Goal: Task Accomplishment & Management: Manage account settings

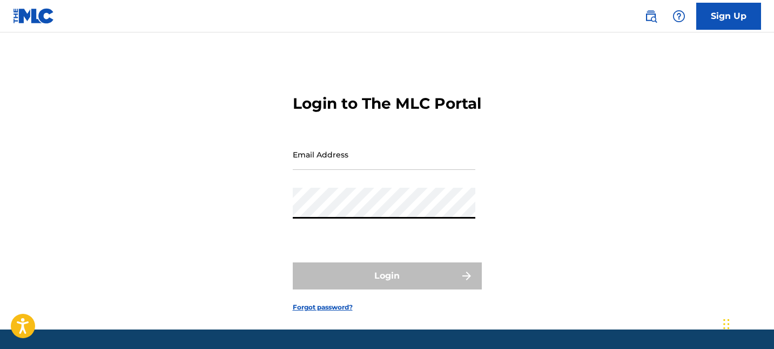
type input "[EMAIL_ADDRESS][DOMAIN_NAME]"
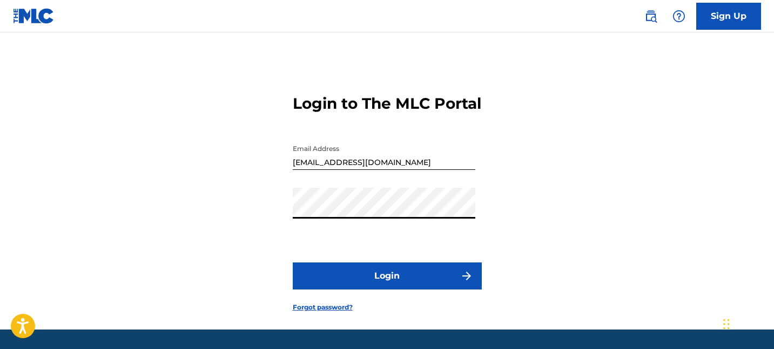
click at [420, 286] on button "Login" at bounding box center [387, 275] width 189 height 27
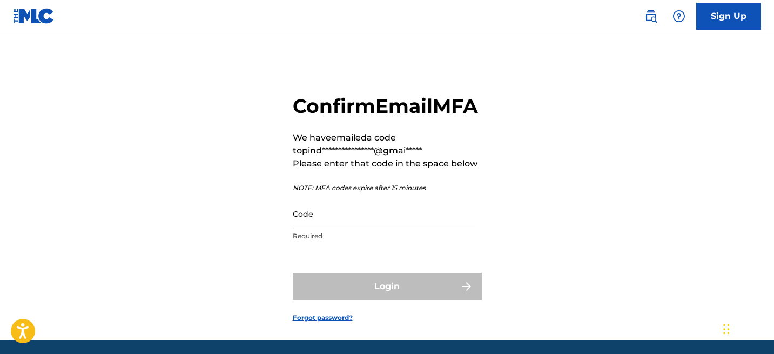
click at [379, 227] on input "Code" at bounding box center [384, 213] width 183 height 31
paste input "990519"
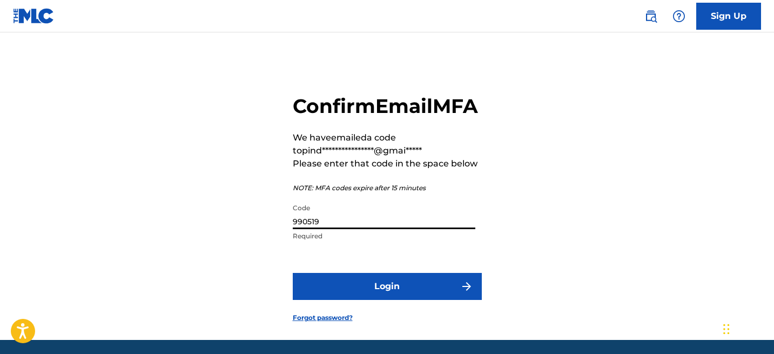
type input "990519"
click at [394, 300] on button "Login" at bounding box center [387, 286] width 189 height 27
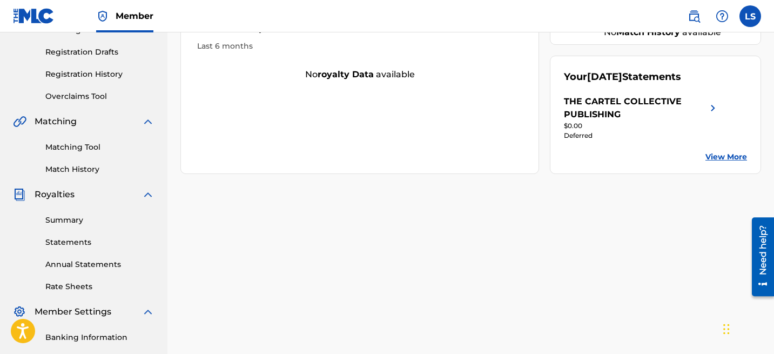
scroll to position [178, 0]
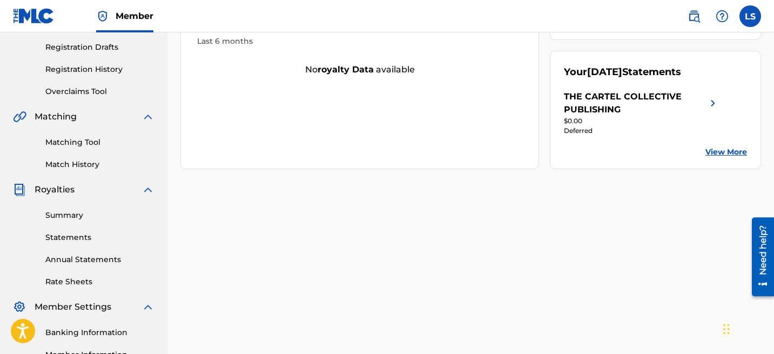
click at [305, 152] on div "Your amount paid over time Last 6 months No royalty data available" at bounding box center [359, 82] width 359 height 174
click at [650, 123] on div "$0.00" at bounding box center [642, 121] width 156 height 10
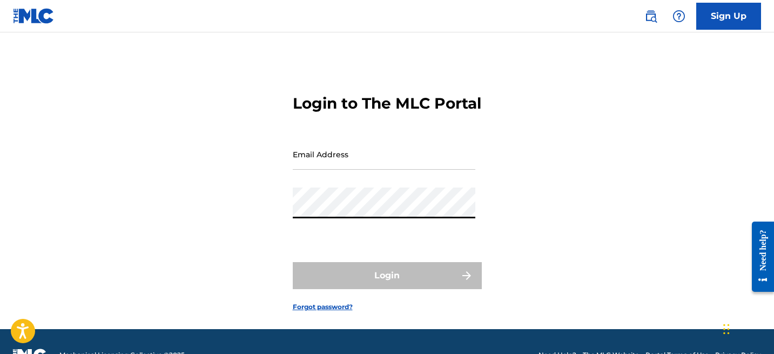
type input "[EMAIL_ADDRESS][DOMAIN_NAME]"
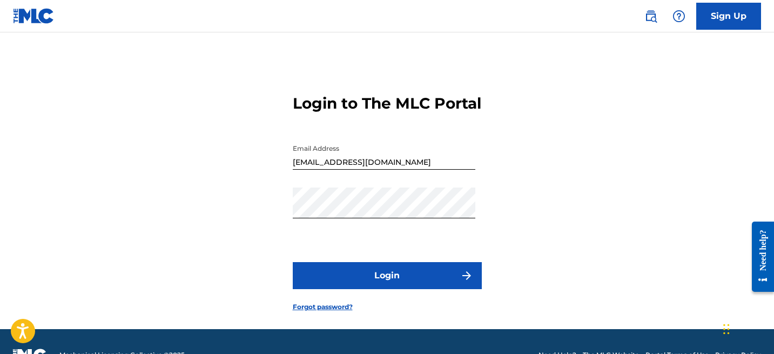
click at [376, 285] on button "Login" at bounding box center [387, 275] width 189 height 27
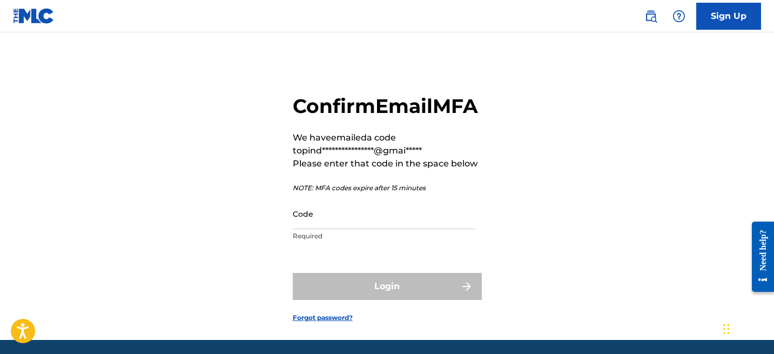
click at [299, 229] on input "Code" at bounding box center [384, 213] width 183 height 31
paste input "044600"
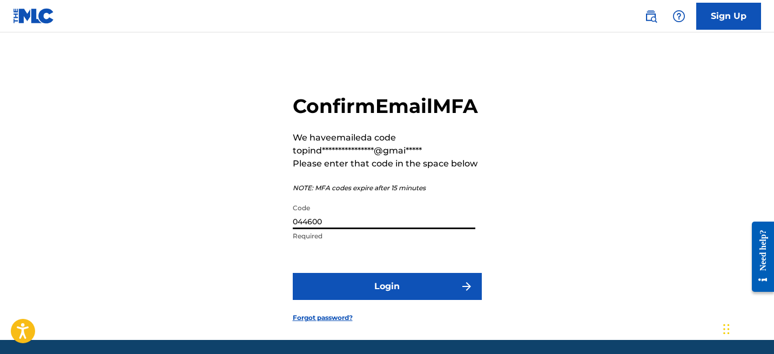
type input "044600"
click at [376, 300] on button "Login" at bounding box center [387, 286] width 189 height 27
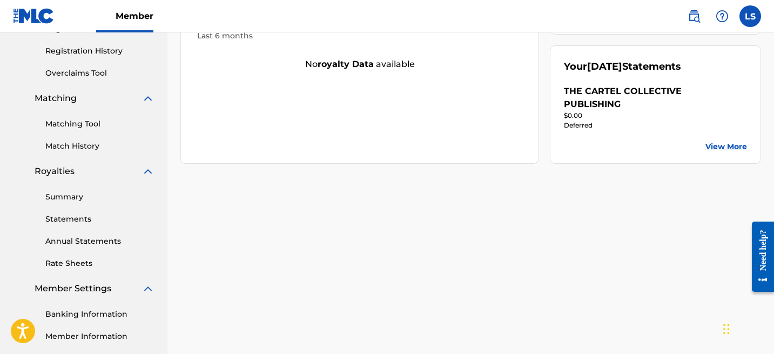
scroll to position [316, 0]
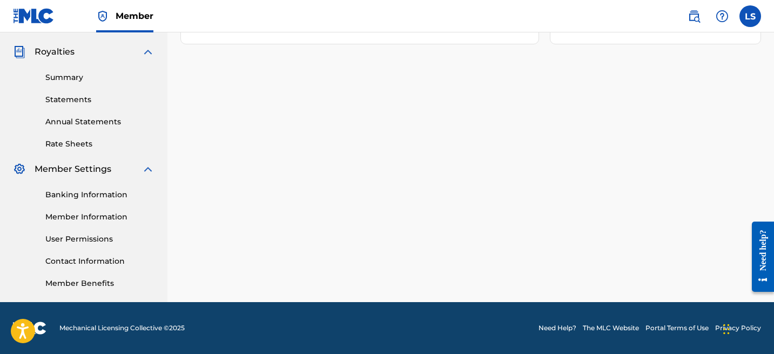
click at [72, 70] on div "Summary Statements Annual Statements Rate Sheets" at bounding box center [84, 103] width 142 height 91
click at [71, 76] on link "Summary" at bounding box center [99, 77] width 109 height 11
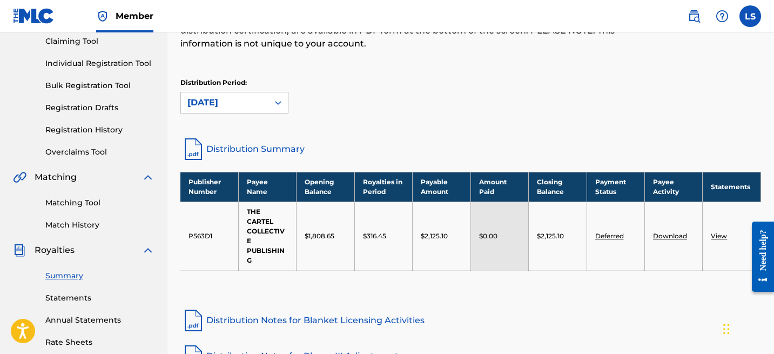
scroll to position [160, 0]
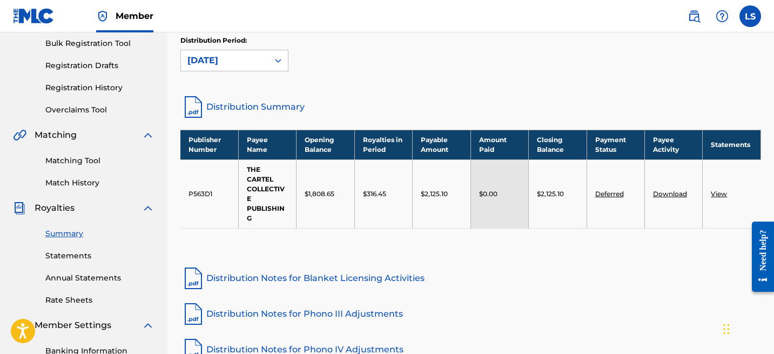
click at [608, 199] on td "Deferred" at bounding box center [616, 193] width 58 height 69
click at [614, 193] on link "Deferred" at bounding box center [610, 194] width 29 height 8
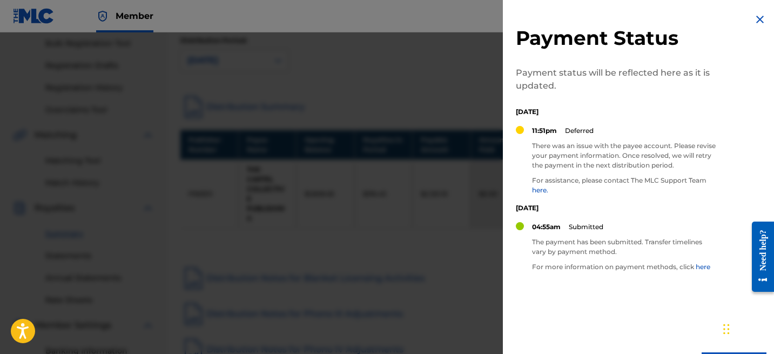
click at [276, 166] on div at bounding box center [387, 209] width 774 height 354
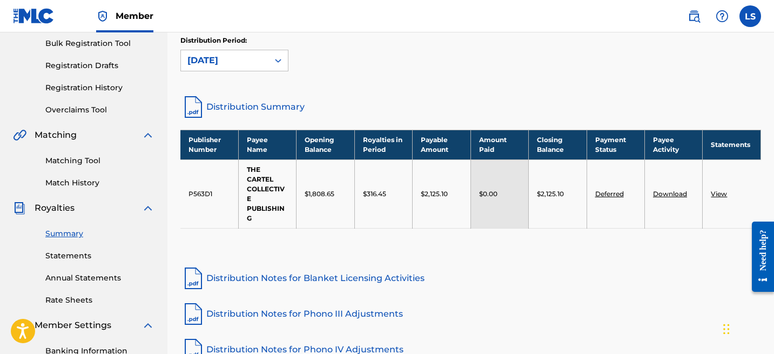
scroll to position [0, 0]
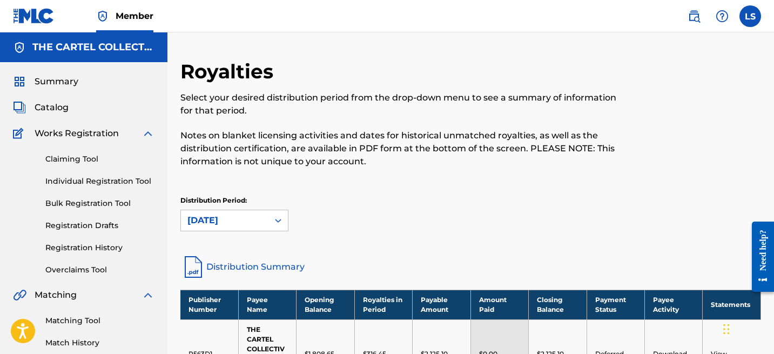
click at [370, 141] on p "Notes on blanket licensing activities and dates for historical unmatched royalt…" at bounding box center [403, 148] width 447 height 39
click at [370, 142] on p "Notes on blanket licensing activities and dates for historical unmatched royalt…" at bounding box center [403, 148] width 447 height 39
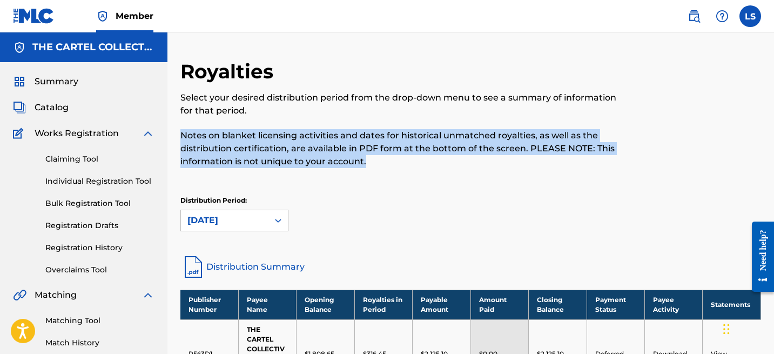
click at [370, 142] on p "Notes on blanket licensing activities and dates for historical unmatched royalt…" at bounding box center [403, 148] width 447 height 39
click at [338, 140] on p "Notes on blanket licensing activities and dates for historical unmatched royalt…" at bounding box center [403, 148] width 447 height 39
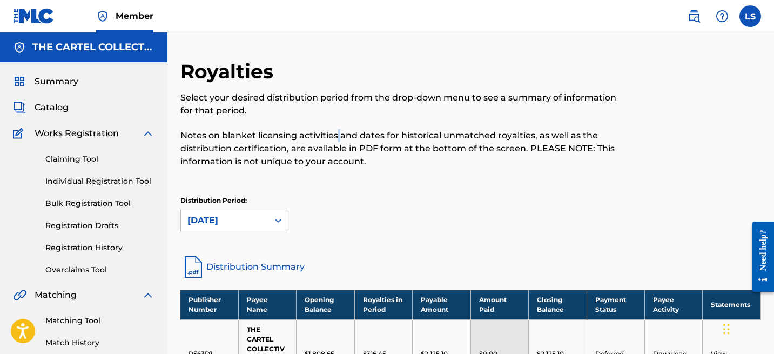
click at [338, 140] on p "Notes on blanket licensing activities and dates for historical unmatched royalt…" at bounding box center [403, 148] width 447 height 39
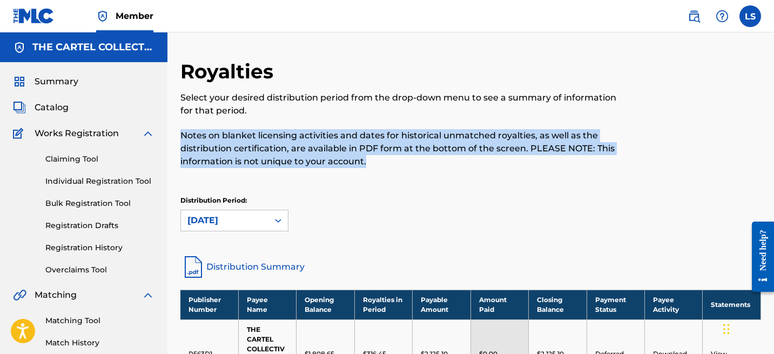
click at [338, 140] on p "Notes on blanket licensing activities and dates for historical unmatched royalt…" at bounding box center [403, 148] width 447 height 39
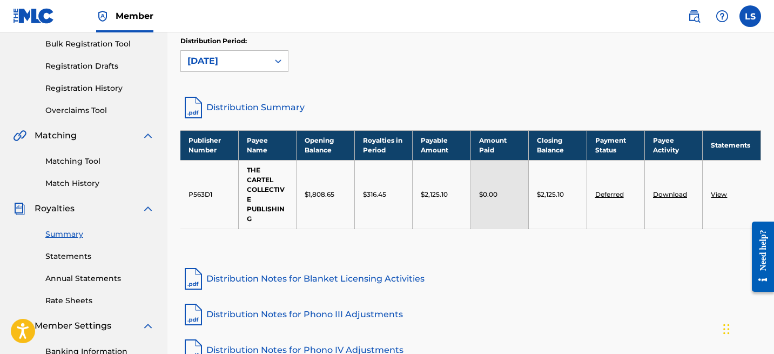
scroll to position [162, 0]
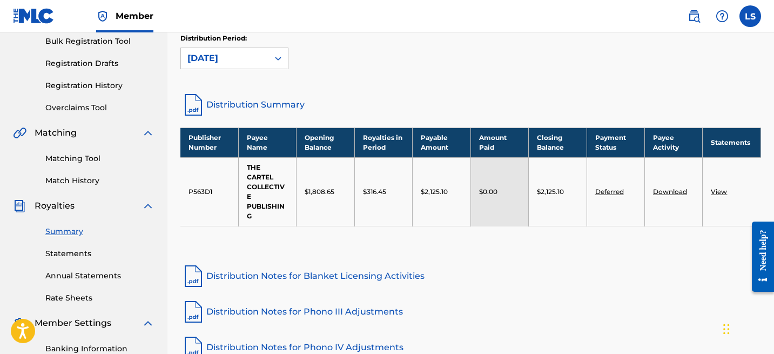
click at [239, 205] on td "THE CARTEL COLLECTIVE PUBLISHING" at bounding box center [267, 191] width 58 height 69
click at [256, 212] on td "THE CARTEL COLLECTIVE PUBLISHING" at bounding box center [267, 191] width 58 height 69
drag, startPoint x: 256, startPoint y: 214, endPoint x: 248, endPoint y: 170, distance: 44.5
click at [248, 170] on td "THE CARTEL COLLECTIVE PUBLISHING" at bounding box center [267, 191] width 58 height 69
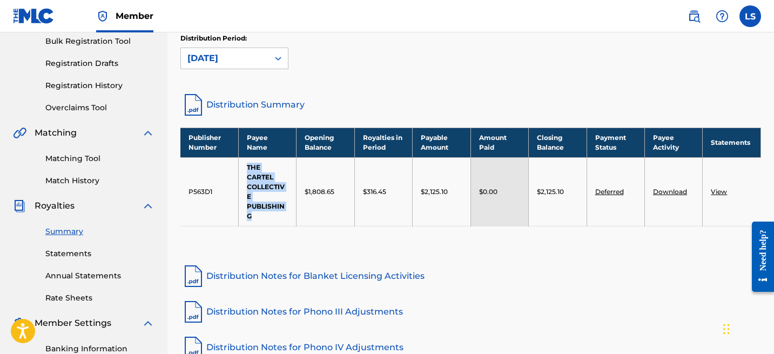
copy td "THE CARTEL COLLECTIVE PUBLISHING"
click at [259, 216] on td "THE CARTEL COLLECTIVE PUBLISHING" at bounding box center [267, 191] width 58 height 69
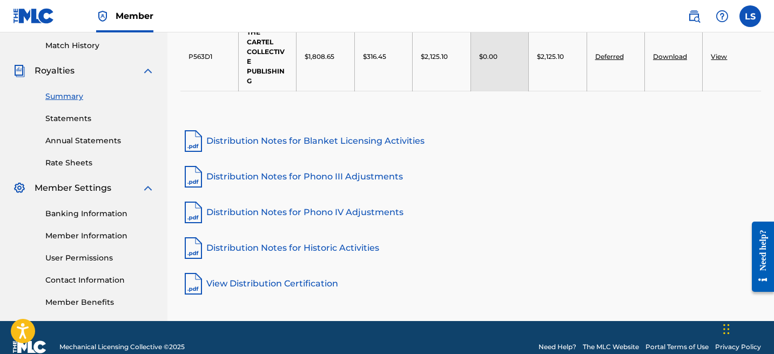
scroll to position [310, 0]
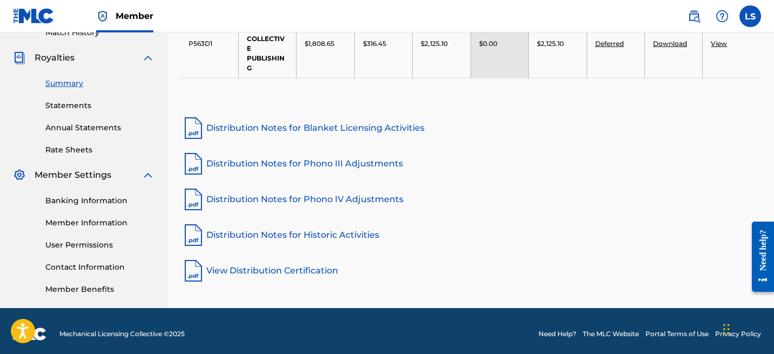
click at [109, 203] on link "Banking Information" at bounding box center [99, 200] width 109 height 11
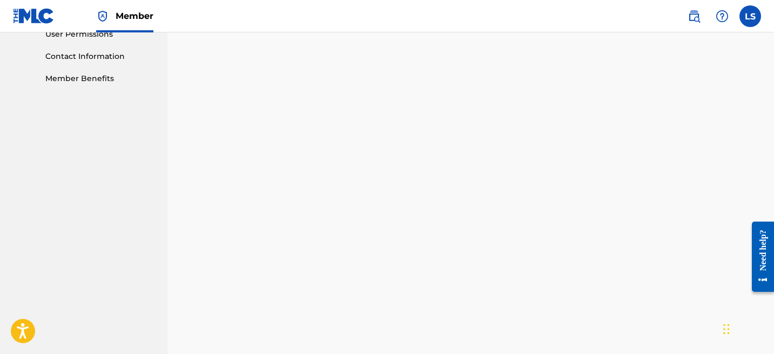
scroll to position [535, 0]
click at [752, 12] on label at bounding box center [751, 16] width 22 height 22
click at [751, 16] on input "LS [PERSON_NAME] [EMAIL_ADDRESS][DOMAIN_NAME] Notification Preferences Profile …" at bounding box center [751, 16] width 0 height 0
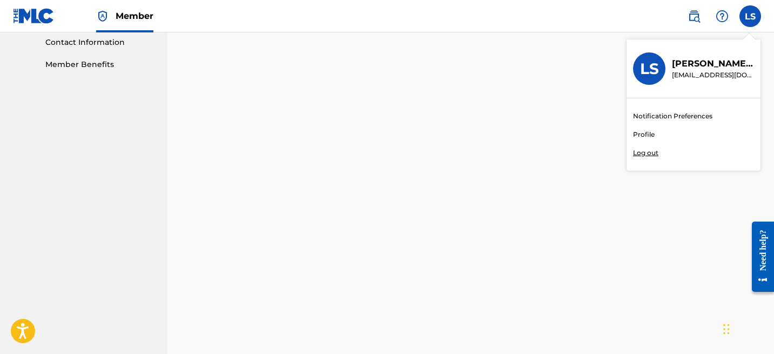
click at [665, 113] on link "Notification Preferences" at bounding box center [672, 116] width 79 height 10
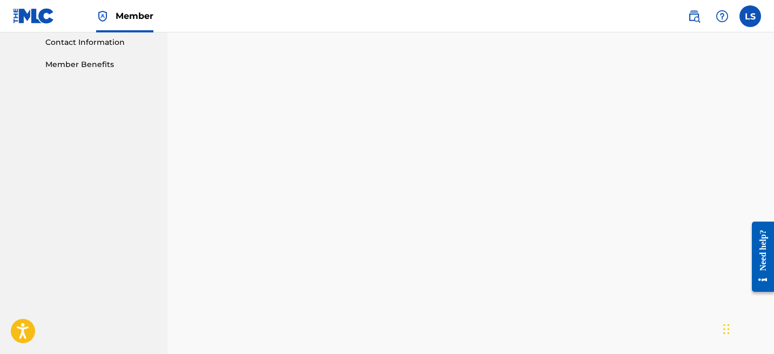
click at [753, 18] on label at bounding box center [751, 16] width 22 height 22
click at [751, 16] on input "LS [PERSON_NAME] [EMAIL_ADDRESS][DOMAIN_NAME] Notification Preferences Profile …" at bounding box center [751, 16] width 0 height 0
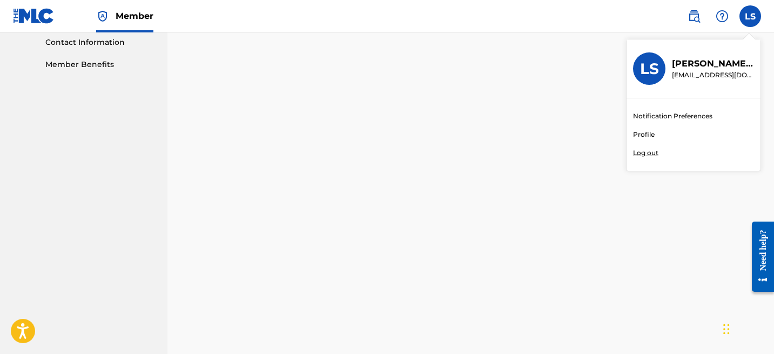
click at [648, 134] on link "Profile" at bounding box center [644, 135] width 22 height 10
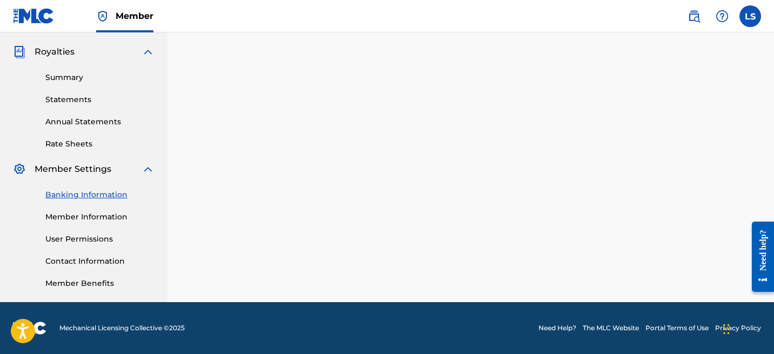
scroll to position [316, 0]
click at [456, 231] on div "Banking and Tax The Banking and Tax tab needs to be fully completed before any …" at bounding box center [470, 22] width 581 height 559
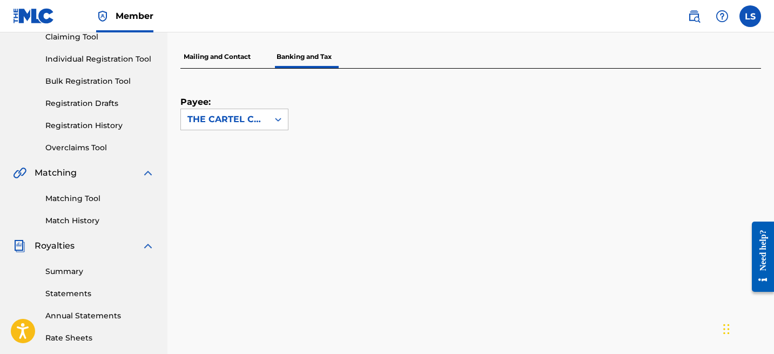
click at [481, 139] on div "Payee: THE CARTEL COLLECTIVE PUBLISHING" at bounding box center [470, 173] width 581 height 209
click at [192, 56] on p "Mailing and Contact" at bounding box center [216, 56] width 73 height 23
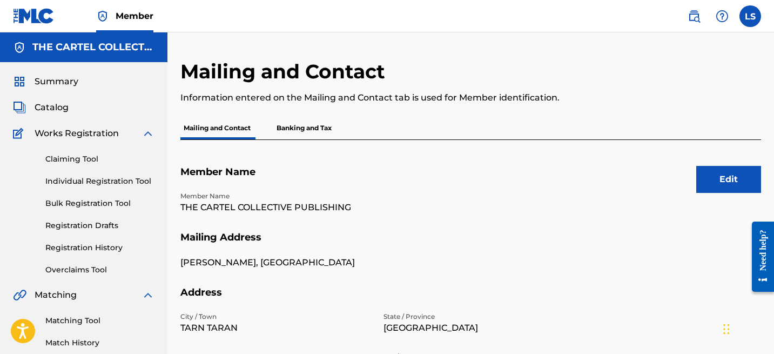
click at [297, 124] on p "Banking and Tax" at bounding box center [304, 128] width 62 height 23
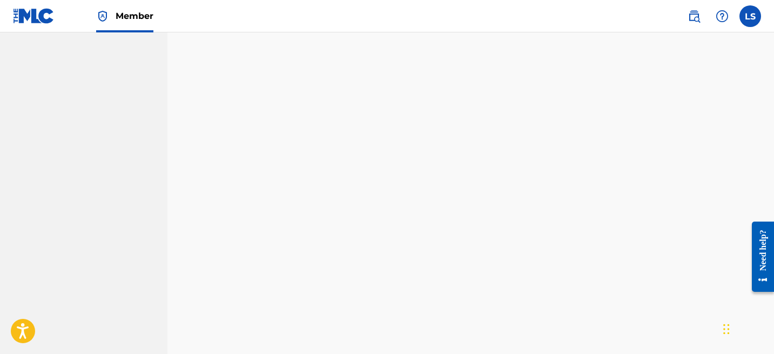
scroll to position [111, 0]
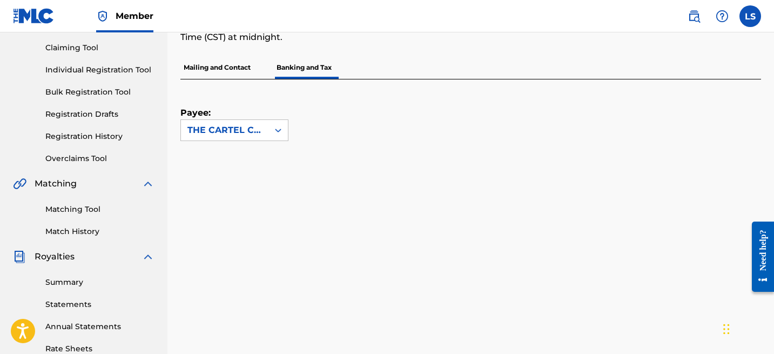
click at [757, 15] on label at bounding box center [751, 16] width 22 height 22
click at [751, 16] on input "LS [PERSON_NAME] [EMAIL_ADDRESS][DOMAIN_NAME] Notification Preferences Profile …" at bounding box center [751, 16] width 0 height 0
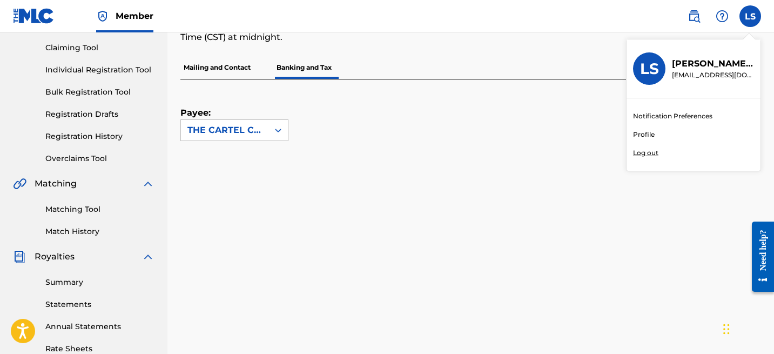
drag, startPoint x: 673, startPoint y: 77, endPoint x: 748, endPoint y: 77, distance: 75.1
click at [748, 77] on p "[EMAIL_ADDRESS][DOMAIN_NAME]" at bounding box center [713, 75] width 82 height 10
click at [751, 16] on input "LS [PERSON_NAME] [EMAIL_ADDRESS][DOMAIN_NAME] Notification Preferences Profile …" at bounding box center [751, 16] width 0 height 0
click at [685, 114] on link "Notification Preferences" at bounding box center [672, 116] width 79 height 10
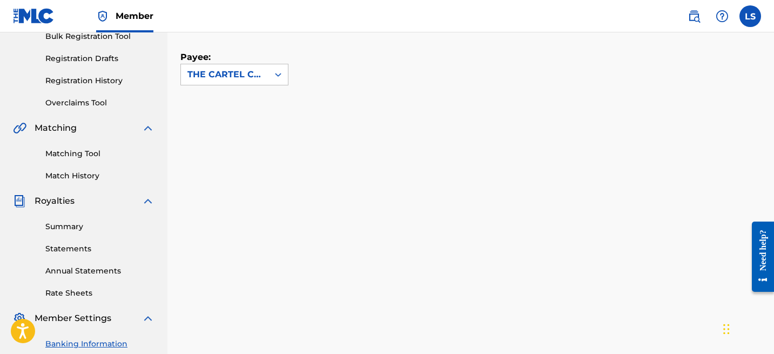
scroll to position [118, 0]
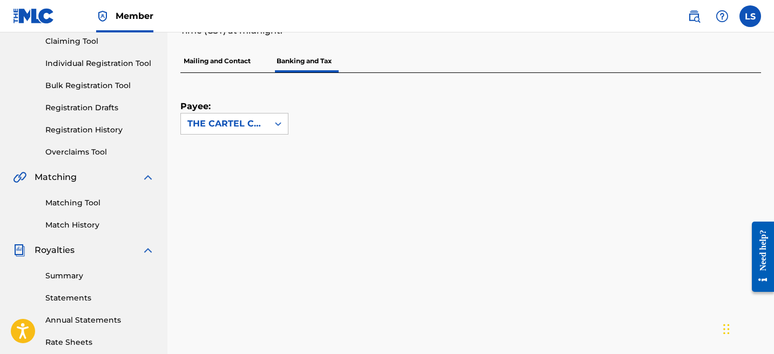
click at [103, 146] on link "Overclaims Tool" at bounding box center [99, 151] width 109 height 11
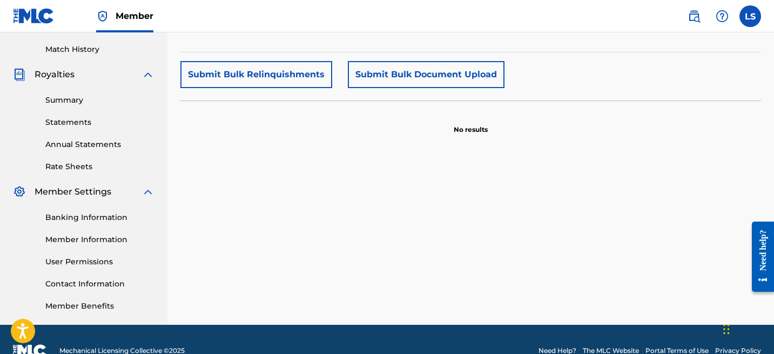
scroll to position [316, 0]
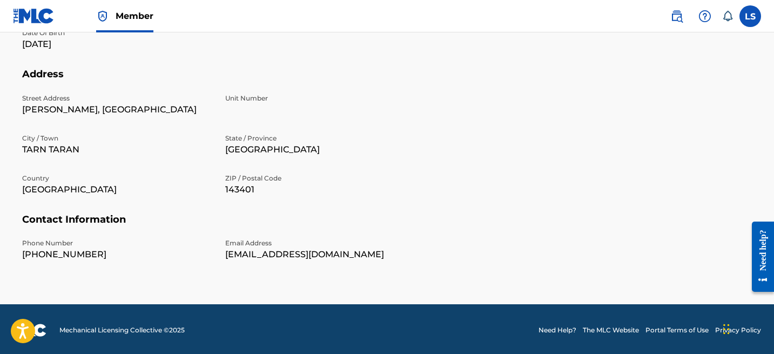
scroll to position [386, 0]
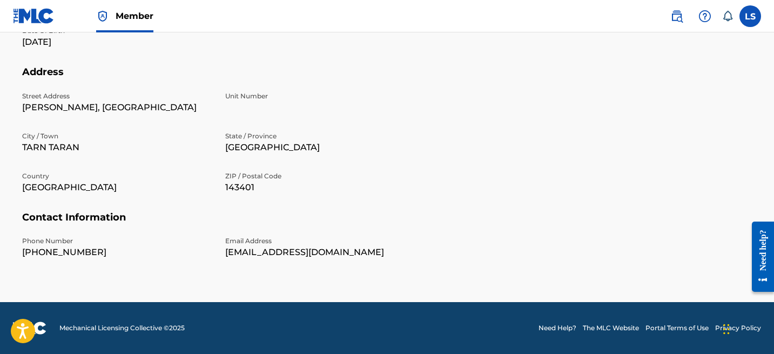
drag, startPoint x: 21, startPoint y: 89, endPoint x: 45, endPoint y: 110, distance: 32.2
copy p "[PERSON_NAME], [GEOGRAPHIC_DATA]"
click at [240, 181] on p "143401" at bounding box center [320, 187] width 190 height 13
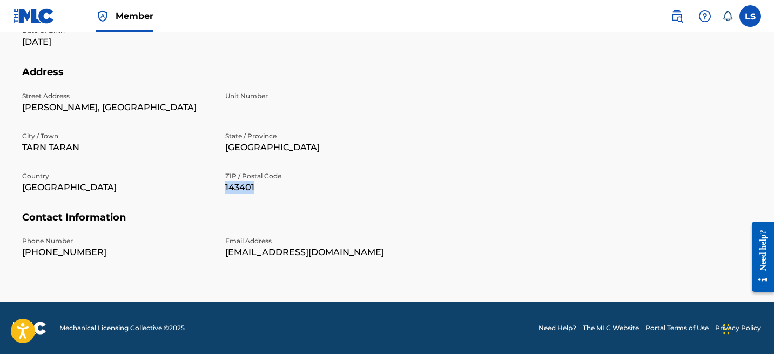
copy p "143401"
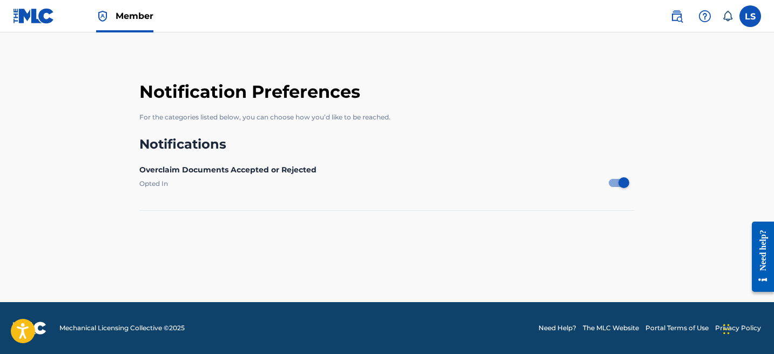
click at [756, 19] on label at bounding box center [751, 16] width 22 height 22
click at [751, 16] on input "LS [PERSON_NAME] [EMAIL_ADDRESS][DOMAIN_NAME] Notification Preferences Profile …" at bounding box center [751, 16] width 0 height 0
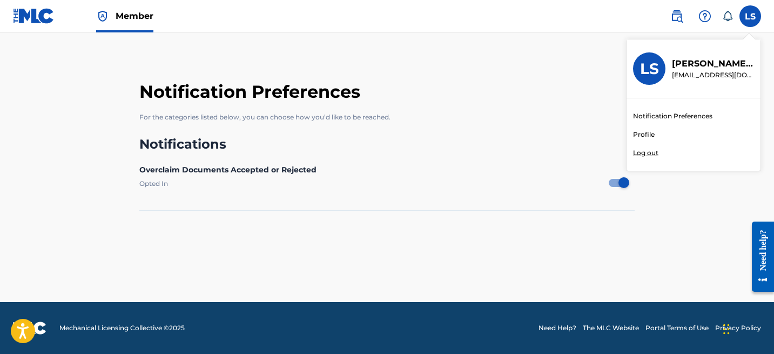
click at [649, 135] on link "Profile" at bounding box center [644, 135] width 22 height 10
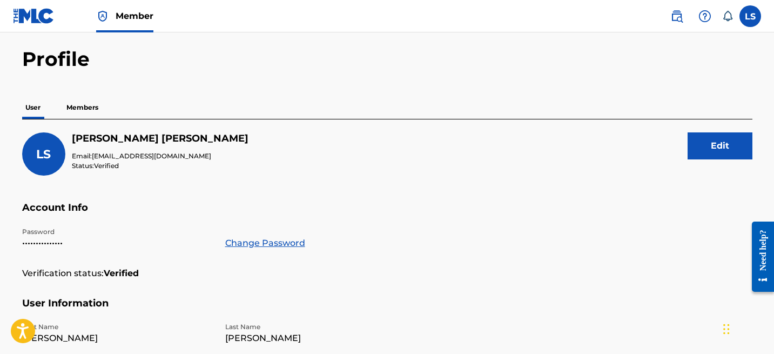
scroll to position [86, 0]
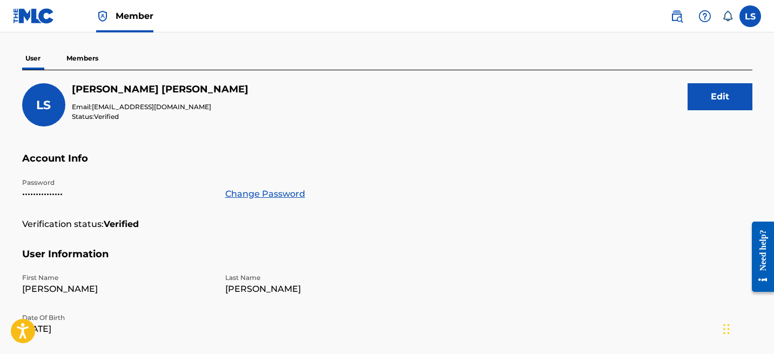
drag, startPoint x: 93, startPoint y: 104, endPoint x: 275, endPoint y: 104, distance: 181.6
click at [275, 104] on div "LS [PERSON_NAME] Email: [EMAIL_ADDRESS][DOMAIN_NAME] Status: Verified Edit" at bounding box center [387, 117] width 731 height 69
copy span "[EMAIL_ADDRESS][DOMAIN_NAME]"
